Goal: Entertainment & Leisure: Consume media (video, audio)

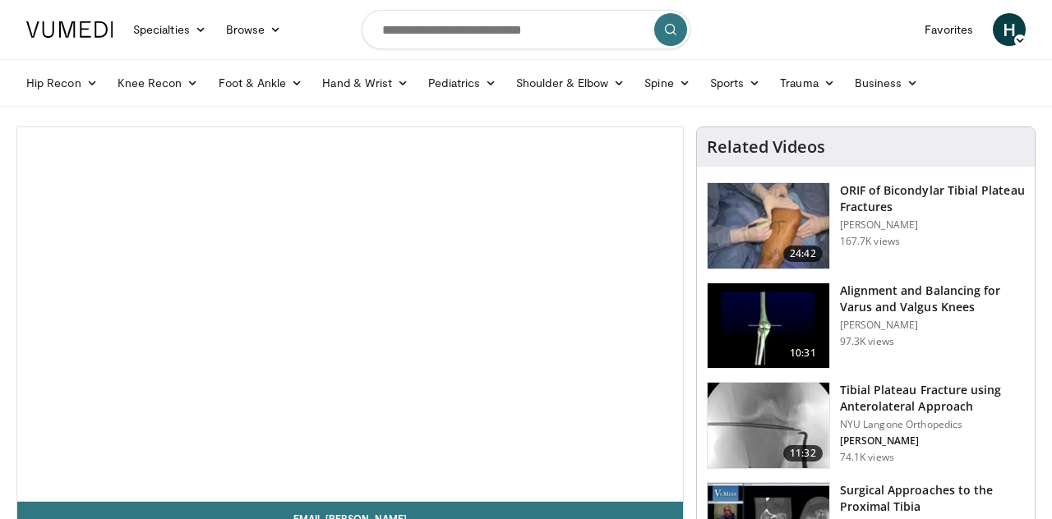
click at [565, 294] on div "10 seconds Tap to unmute" at bounding box center [350, 314] width 666 height 374
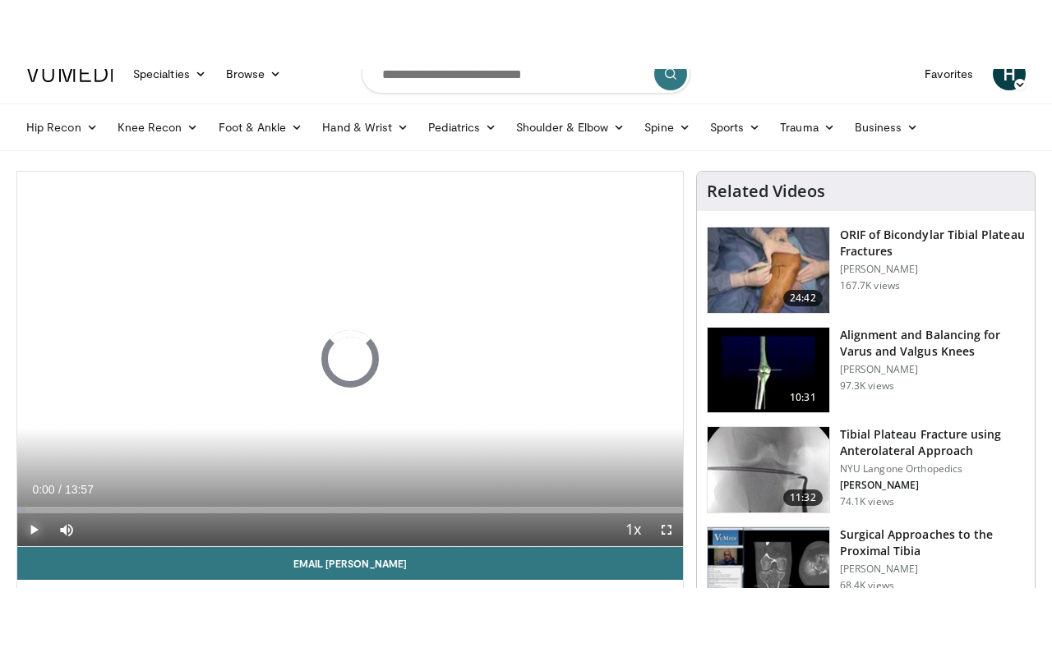
scroll to position [2, 0]
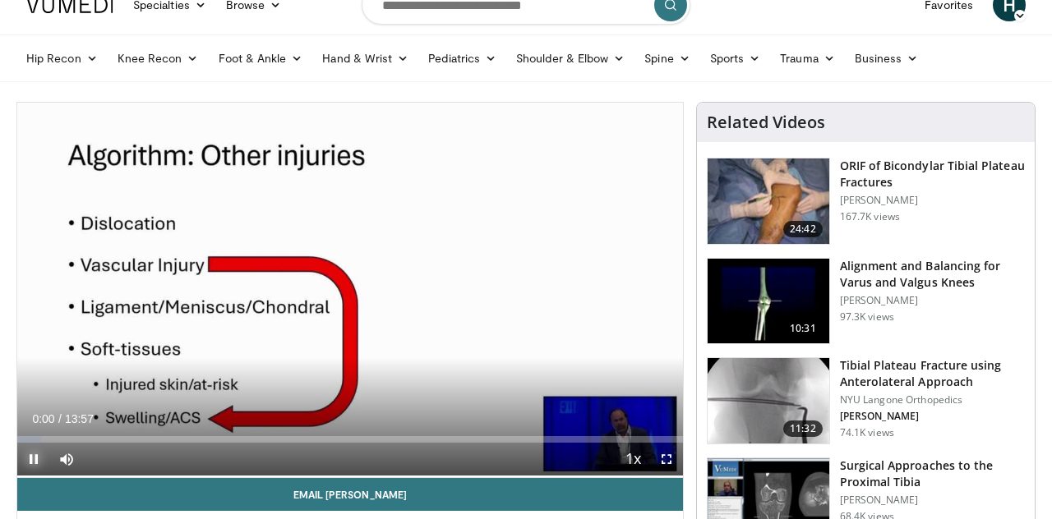
click at [26, 453] on span "Video Player" at bounding box center [33, 459] width 33 height 33
click at [593, 363] on div "10 seconds Tap to unmute" at bounding box center [350, 288] width 666 height 375
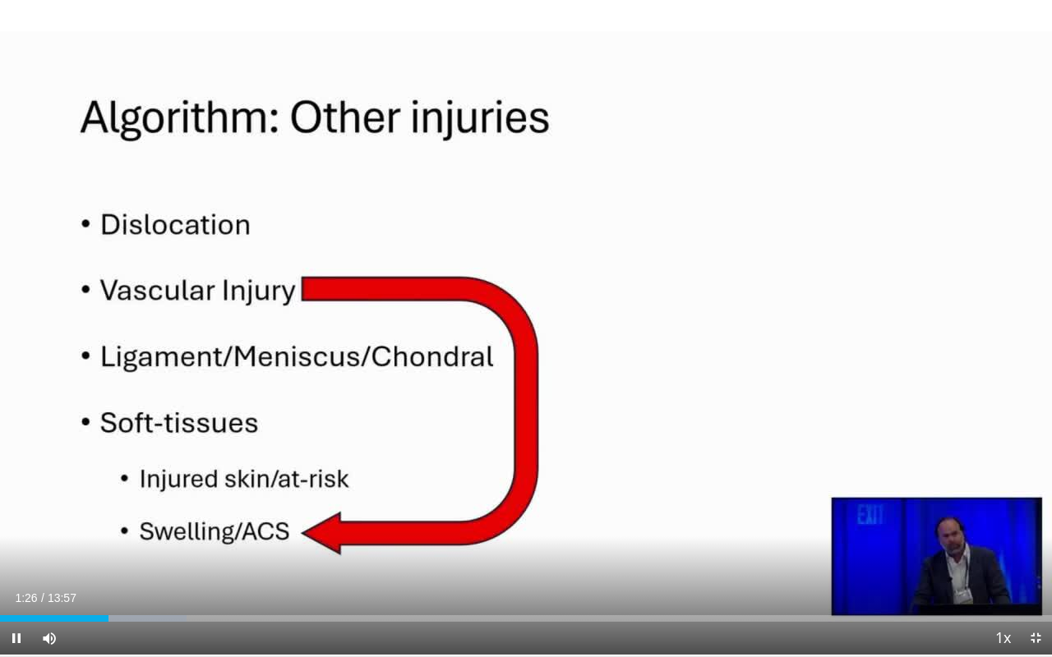
click at [473, 117] on div "10 seconds Tap to unmute" at bounding box center [526, 326] width 1052 height 657
click at [500, 150] on div "10 seconds Tap to unmute" at bounding box center [526, 326] width 1052 height 657
click at [488, 203] on div "10 seconds Tap to unmute" at bounding box center [526, 326] width 1052 height 657
click at [1027, 394] on div "10 seconds Tap to unmute" at bounding box center [526, 326] width 1052 height 657
click at [133, 475] on div "10 seconds Tap to unmute" at bounding box center [526, 326] width 1052 height 657
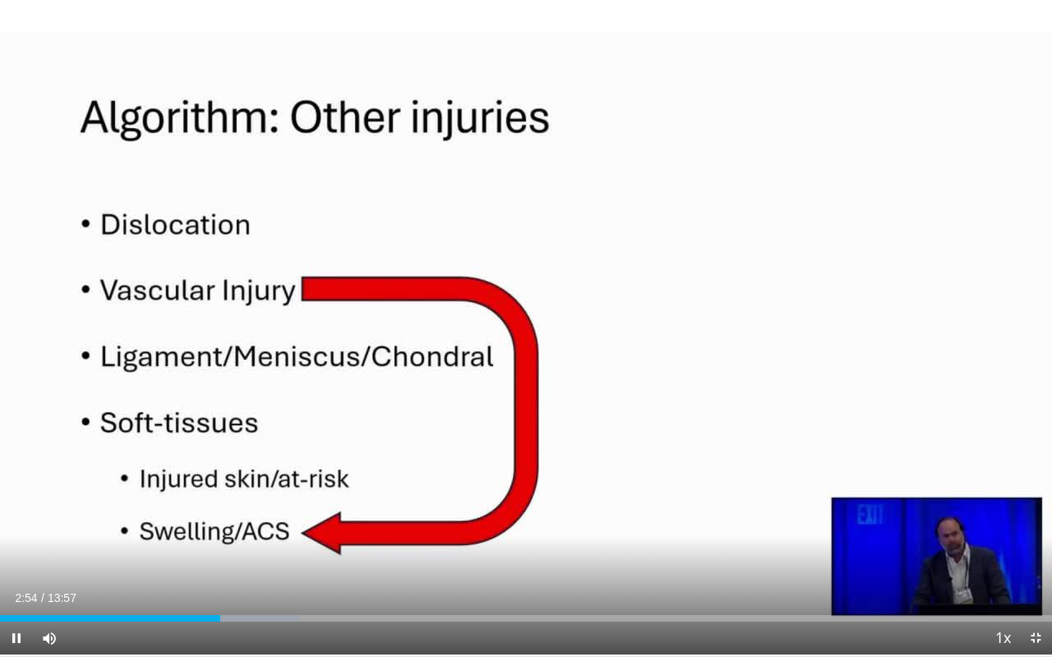
click at [141, 316] on div "10 seconds Tap to unmute" at bounding box center [526, 326] width 1052 height 657
click at [685, 319] on div "10 seconds Tap to unmute" at bounding box center [526, 326] width 1052 height 657
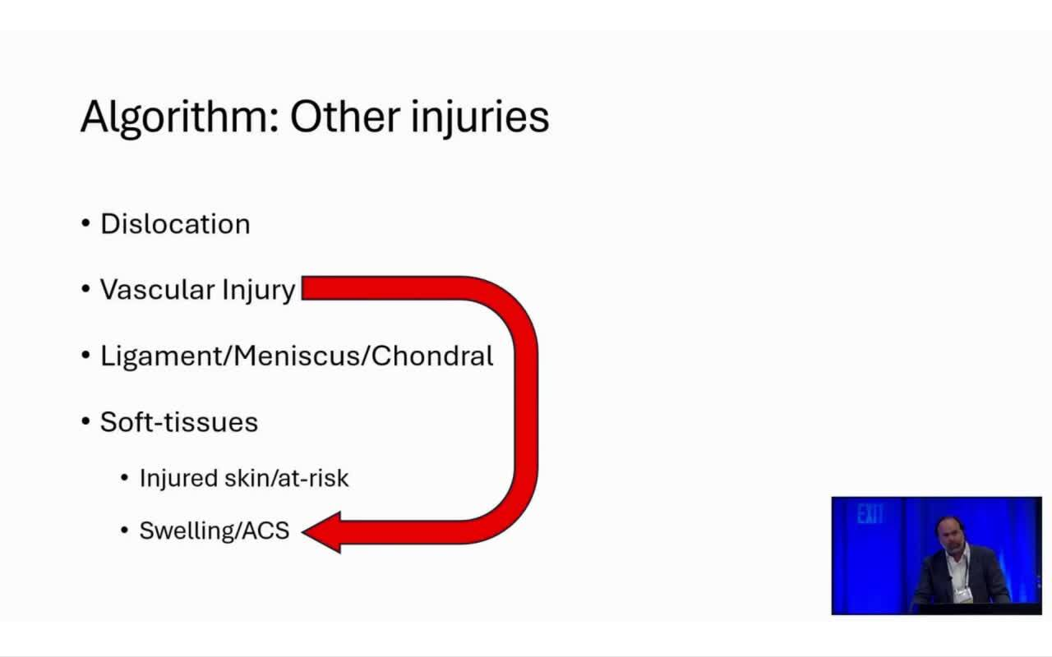
click at [837, 309] on div "10 seconds Tap to unmute" at bounding box center [526, 326] width 1052 height 657
click at [694, 300] on div "10 seconds Tap to unmute" at bounding box center [526, 326] width 1052 height 657
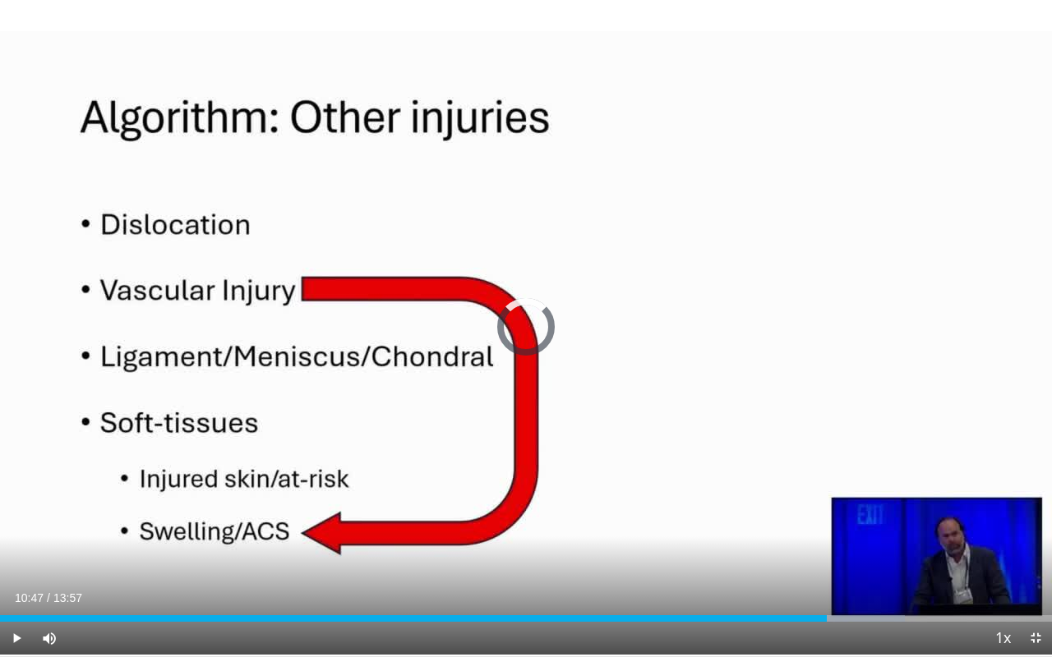
click at [814, 519] on div "Loaded : 86.02% 10:57" at bounding box center [526, 614] width 1052 height 16
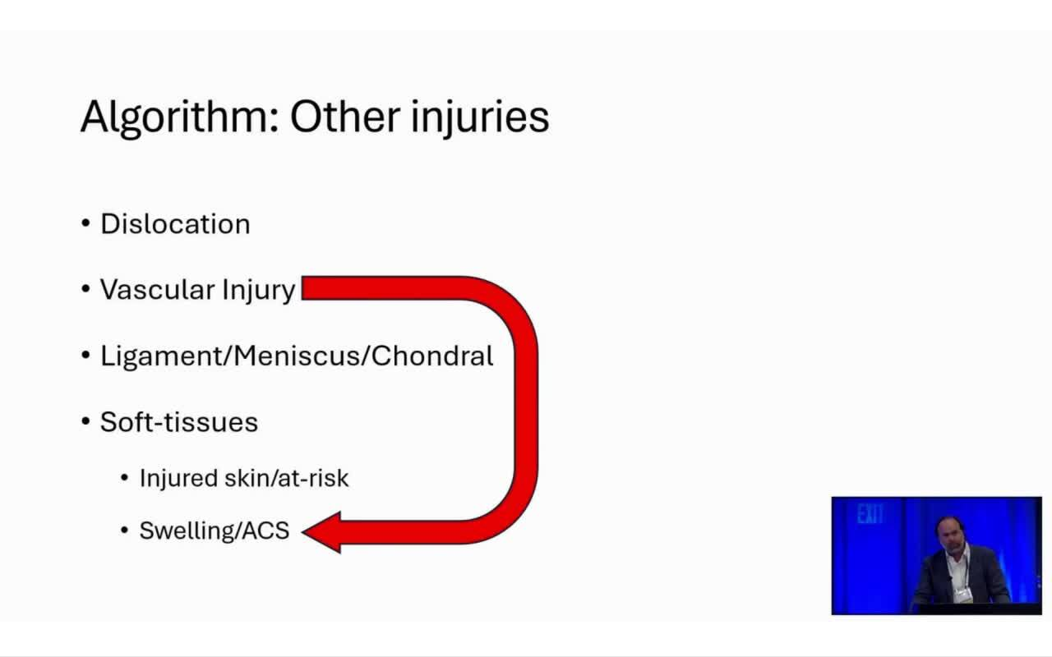
click at [907, 289] on div "10 seconds Tap to unmute" at bounding box center [526, 326] width 1052 height 657
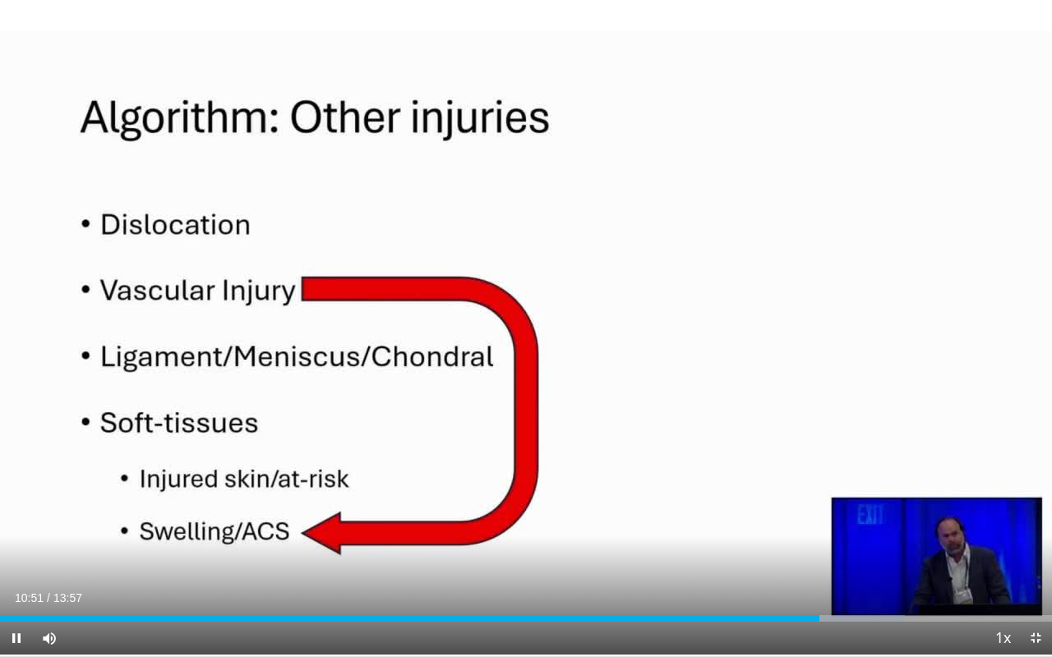
click at [791, 519] on div "10:52" at bounding box center [409, 619] width 819 height 7
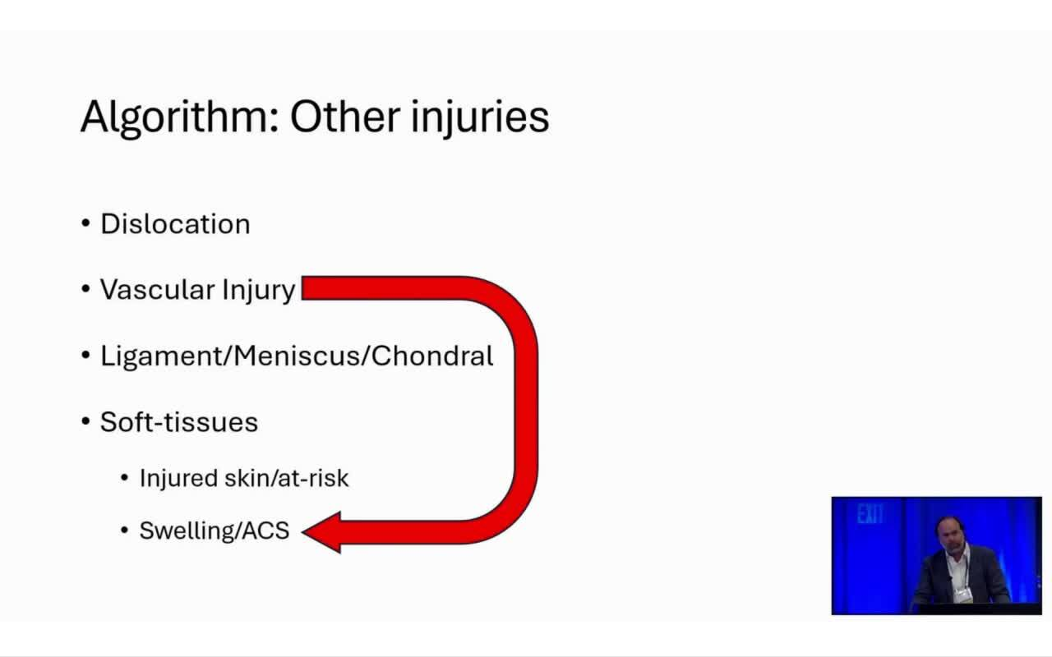
click at [906, 317] on div "10 seconds Tap to unmute" at bounding box center [526, 326] width 1052 height 657
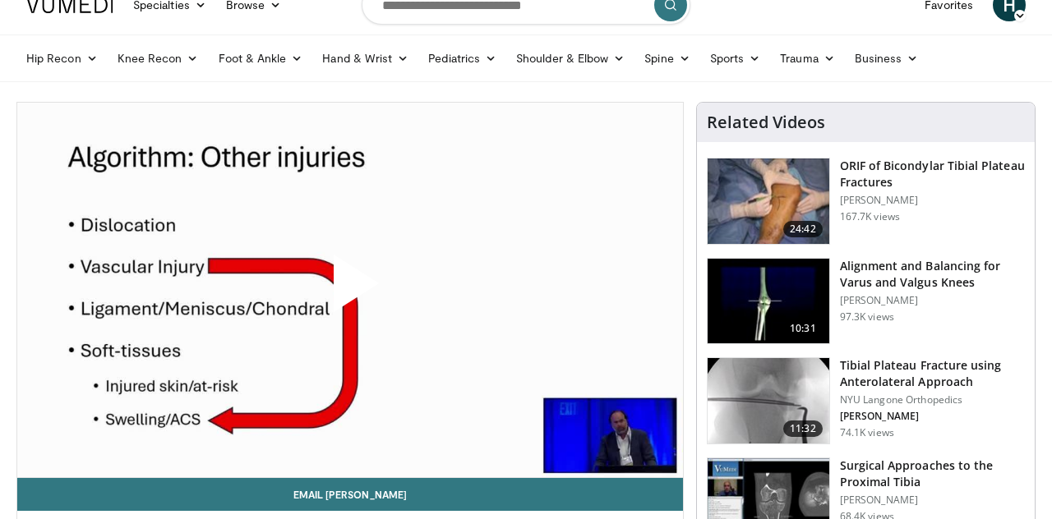
click at [178, 276] on icon "Video Player" at bounding box center [167, 290] width 46 height 46
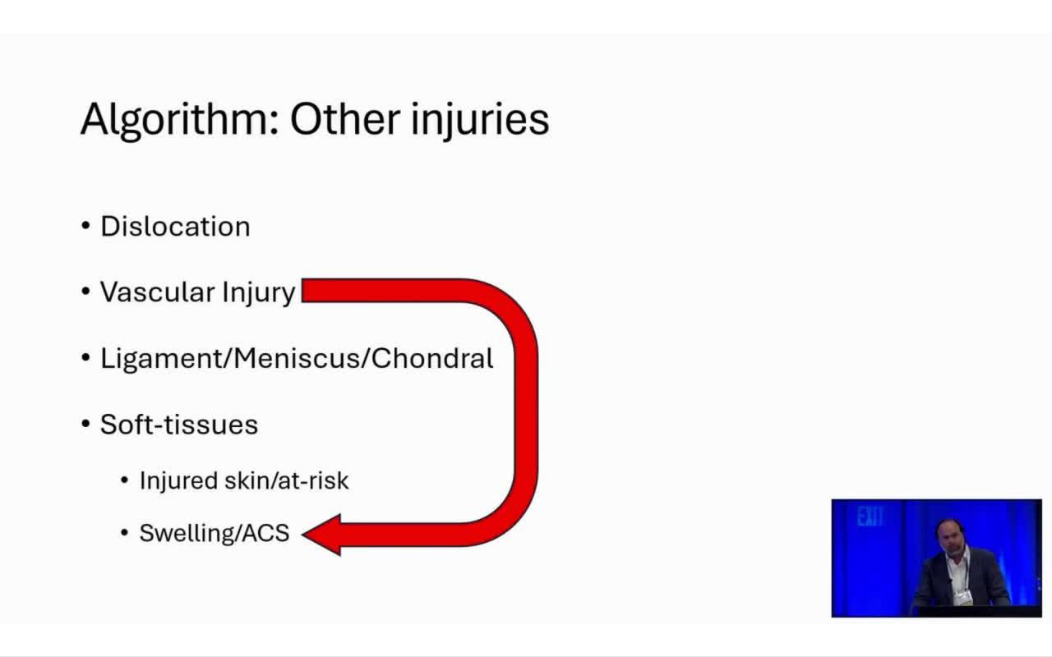
click at [857, 245] on div "10 seconds Tap to unmute" at bounding box center [526, 328] width 1052 height 657
click at [107, 488] on div "10 seconds Tap to unmute" at bounding box center [526, 328] width 1052 height 657
click at [125, 397] on div "10 seconds Tap to unmute" at bounding box center [526, 328] width 1052 height 657
click at [127, 440] on div "10 seconds Tap to unmute" at bounding box center [526, 328] width 1052 height 657
click at [141, 375] on div "10 seconds Tap to unmute" at bounding box center [526, 328] width 1052 height 657
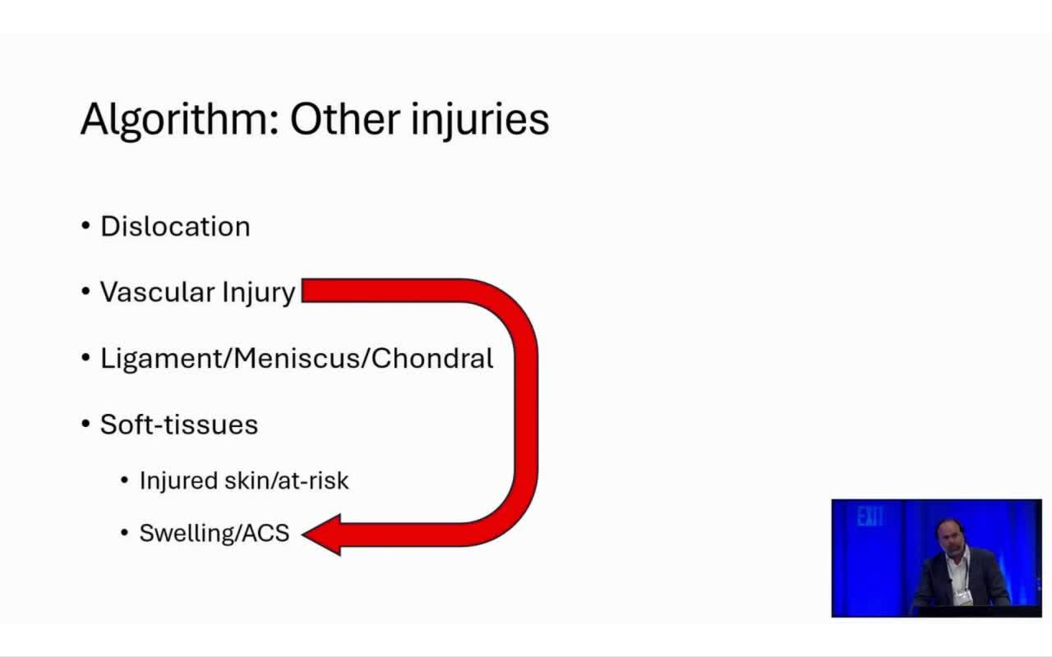
click at [874, 371] on div "10 seconds Tap to unmute" at bounding box center [526, 328] width 1052 height 657
click at [947, 386] on div "10 seconds Tap to unmute" at bounding box center [526, 328] width 1052 height 657
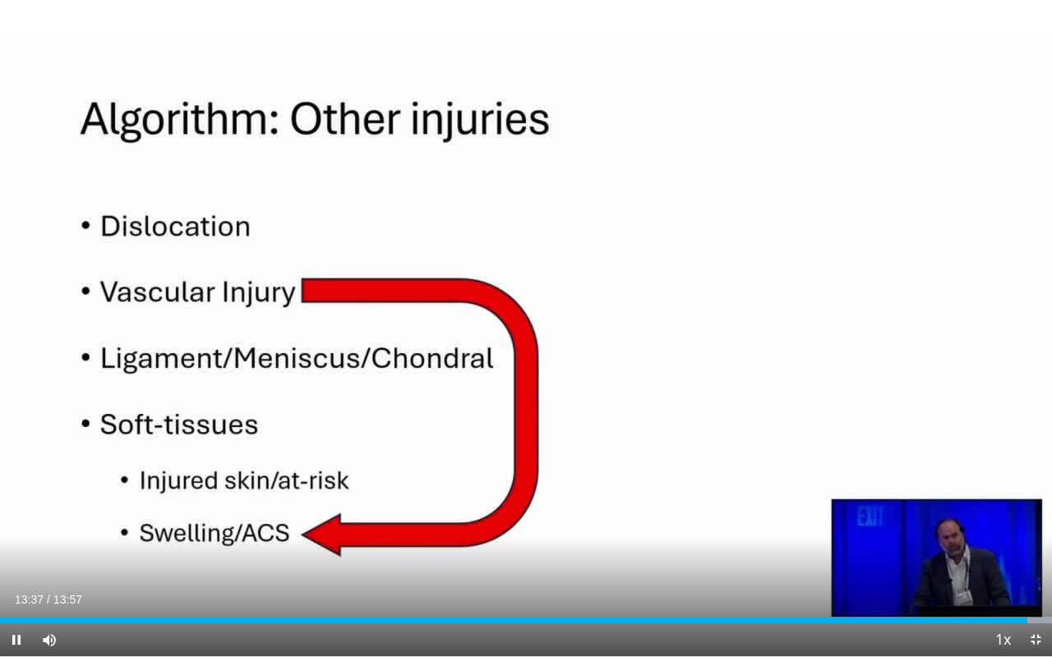
click at [1020, 519] on div "13:37" at bounding box center [513, 620] width 1027 height 7
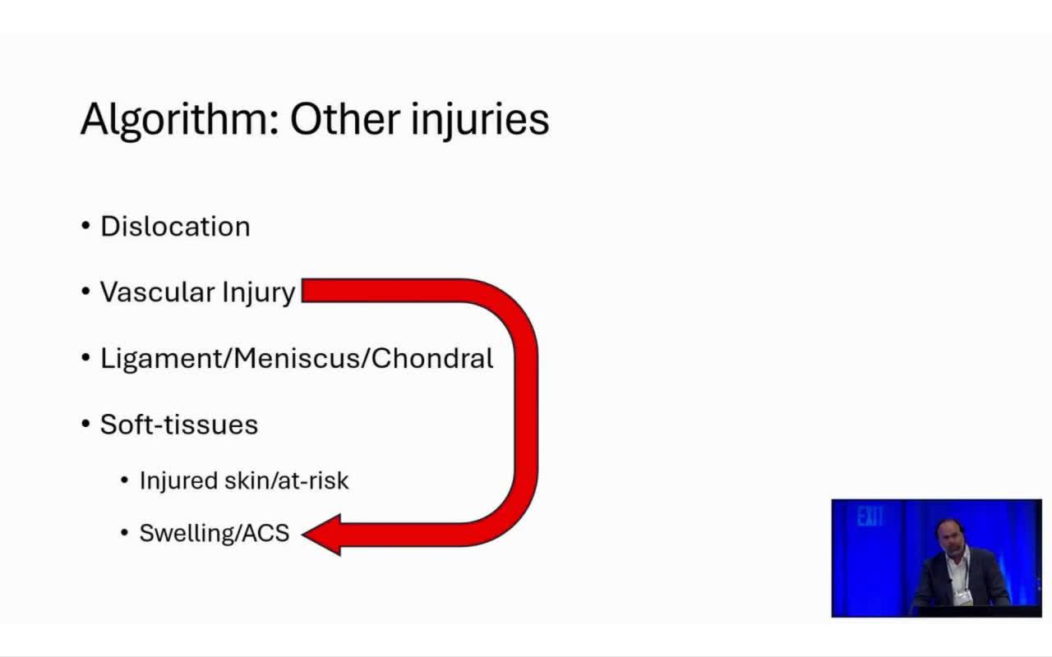
click at [950, 367] on div "10 seconds Tap to unmute" at bounding box center [526, 328] width 1052 height 657
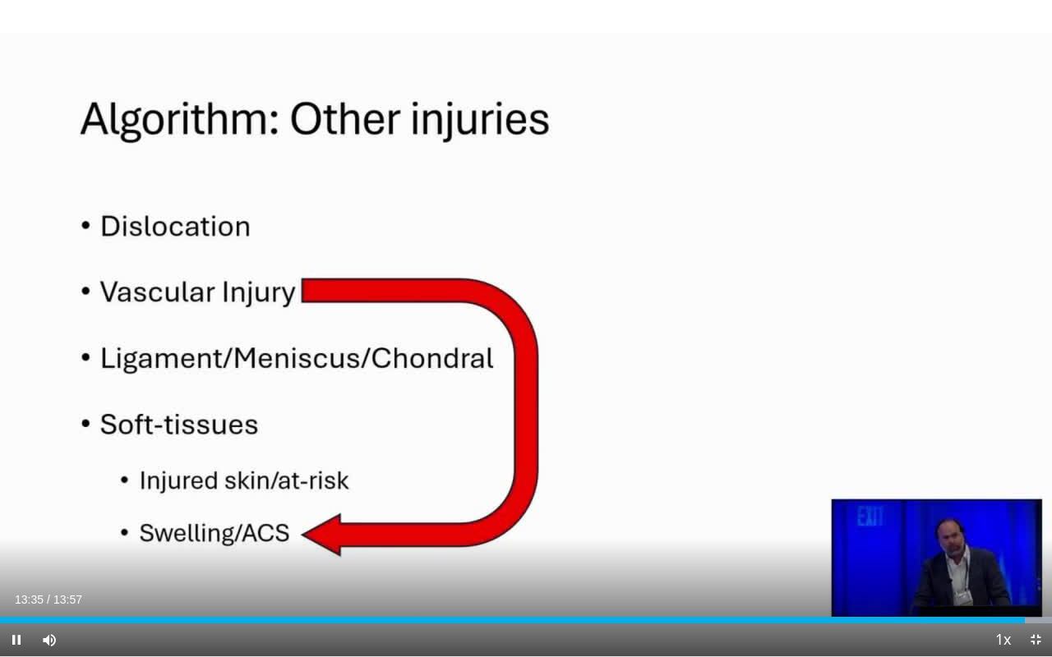
click at [1009, 519] on div "13:35" at bounding box center [512, 620] width 1025 height 7
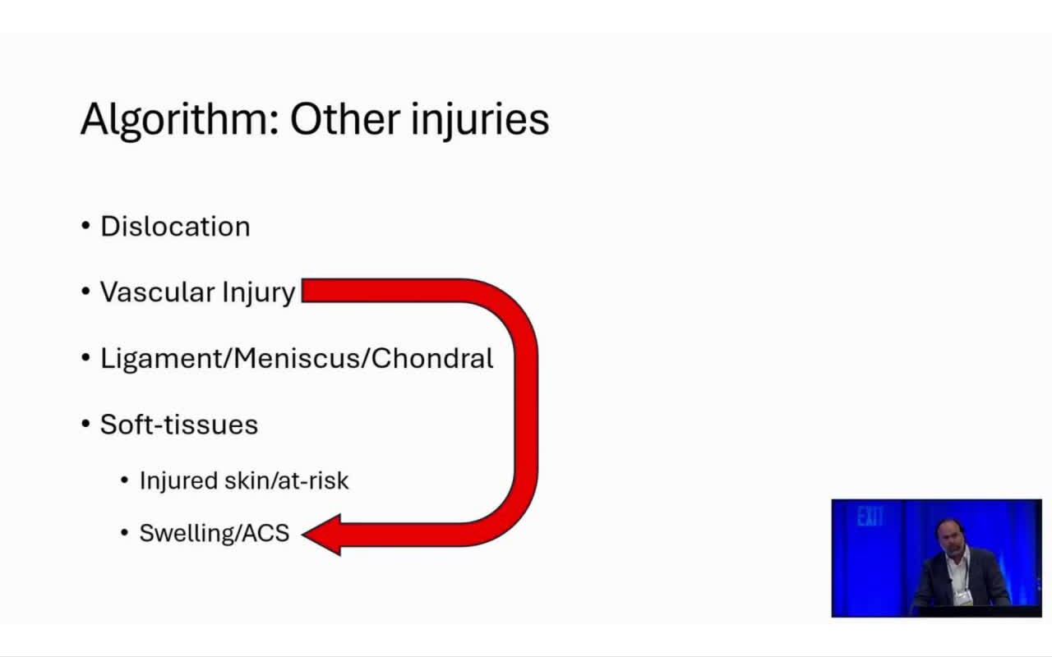
click at [869, 340] on div "10 seconds Tap to unmute" at bounding box center [526, 328] width 1052 height 657
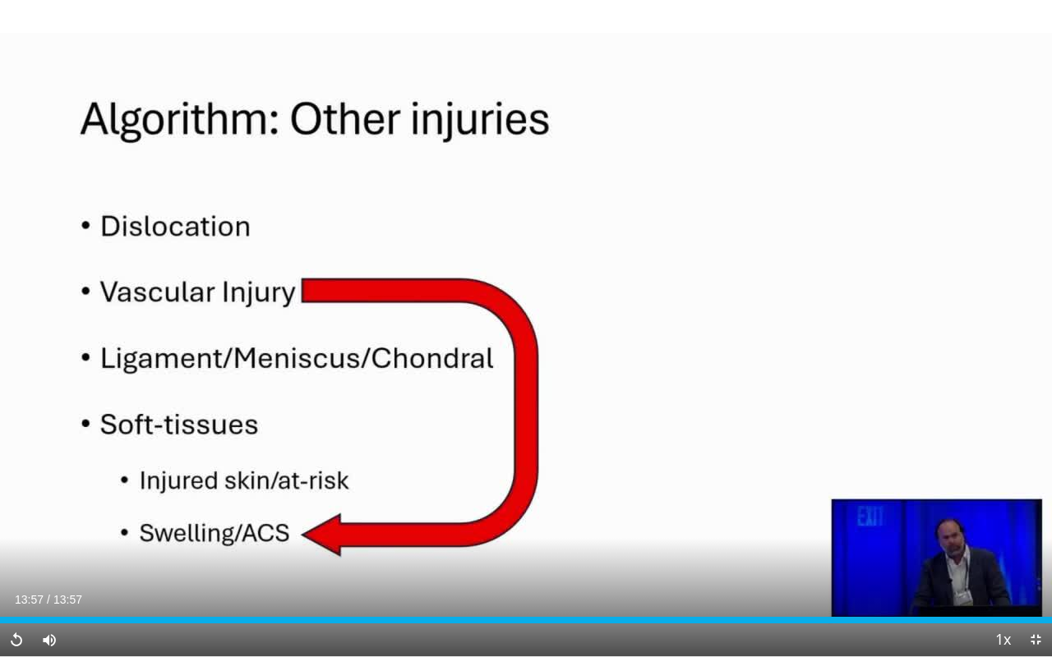
click at [912, 380] on div "10 seconds Tap to unmute" at bounding box center [526, 328] width 1052 height 657
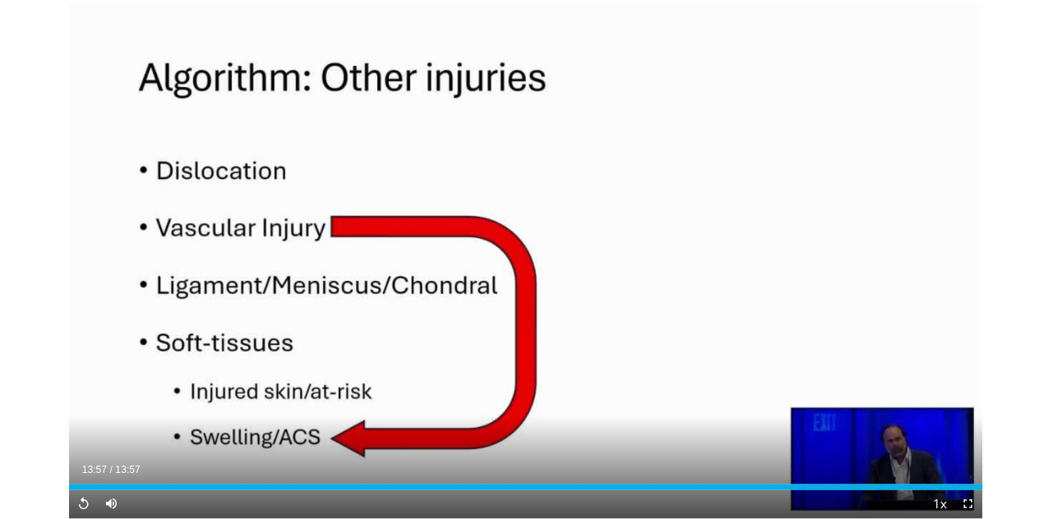
scroll to position [90, 0]
